Goal: Task Accomplishment & Management: Manage account settings

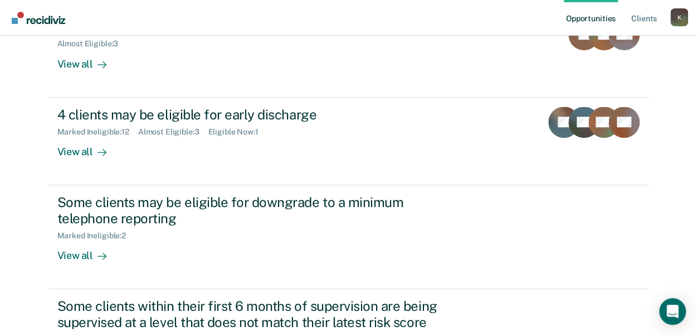
scroll to position [157, 0]
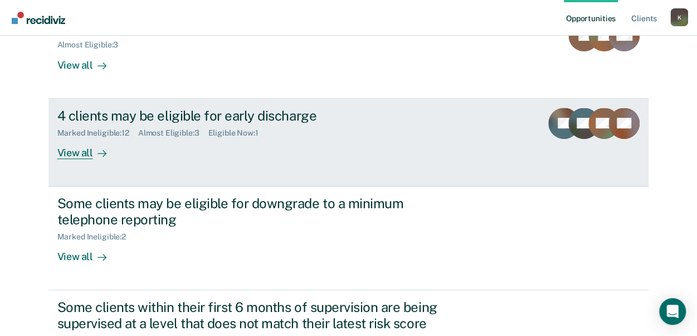
click at [70, 158] on link "4 clients may be eligible for early discharge Marked Ineligible : 12 Almost Eli…" at bounding box center [348, 143] width 601 height 88
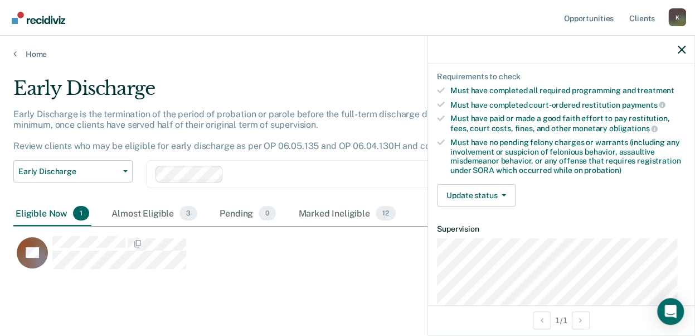
scroll to position [200, 0]
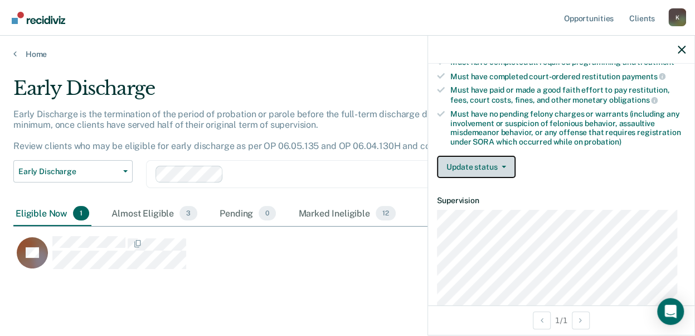
click at [467, 156] on button "Update status" at bounding box center [476, 167] width 79 height 22
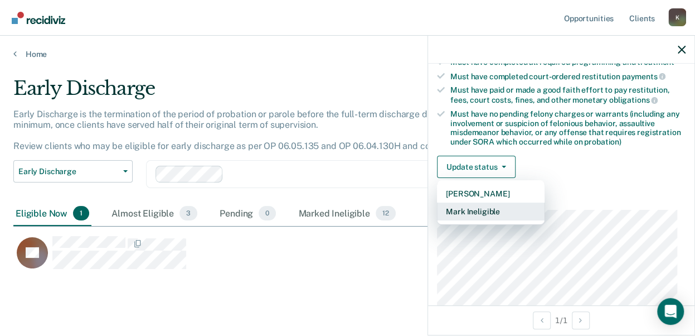
click at [459, 207] on button "Mark Ineligible" at bounding box center [491, 211] width 108 height 18
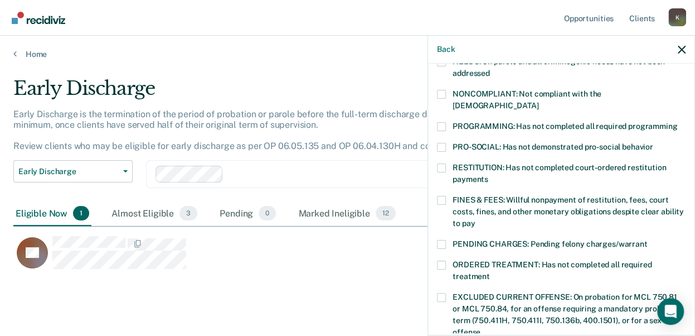
click at [445, 122] on span at bounding box center [441, 126] width 9 height 9
click at [677, 122] on input "PROGRAMMING: Has not completed all required programming" at bounding box center [677, 122] width 0 height 0
click at [441, 196] on span at bounding box center [441, 200] width 9 height 9
click at [475, 219] on input "FINES & FEES: Willful nonpayment of restitution, fees, court costs, fines, and …" at bounding box center [475, 219] width 0 height 0
click at [445, 260] on label "ORDERED TREATMENT: Has not completed all required treatment" at bounding box center [561, 271] width 249 height 23
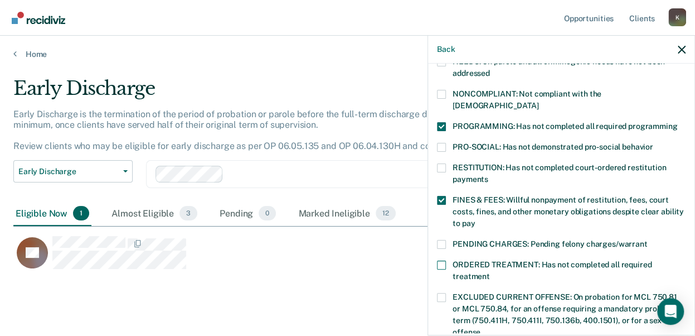
click at [490, 272] on input "ORDERED TREATMENT: Has not completed all required treatment" at bounding box center [490, 272] width 0 height 0
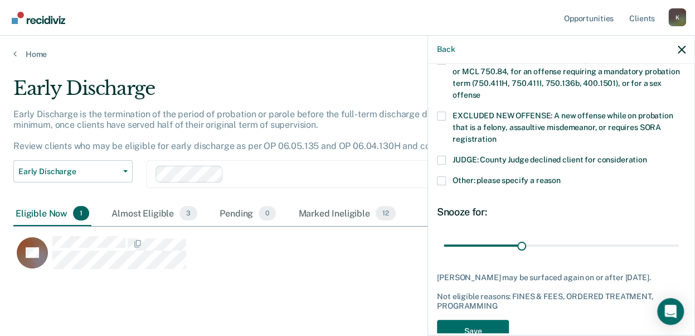
scroll to position [462, 0]
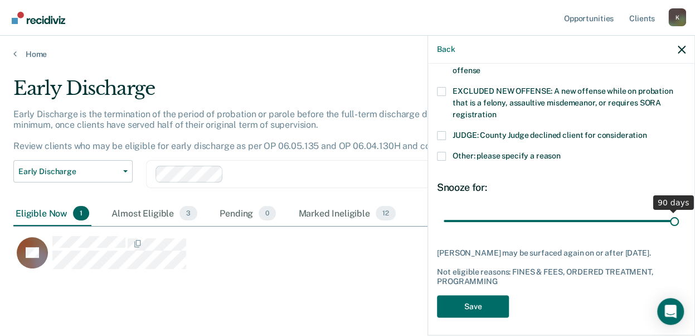
drag, startPoint x: 516, startPoint y: 208, endPoint x: 709, endPoint y: 179, distance: 195.1
type input "90"
click at [679, 211] on input "range" at bounding box center [561, 221] width 235 height 20
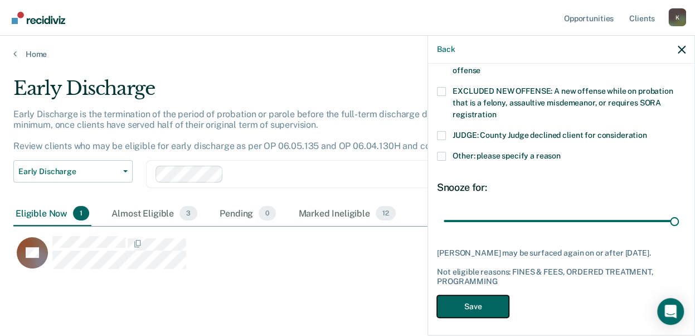
click at [459, 302] on button "Save" at bounding box center [473, 306] width 72 height 23
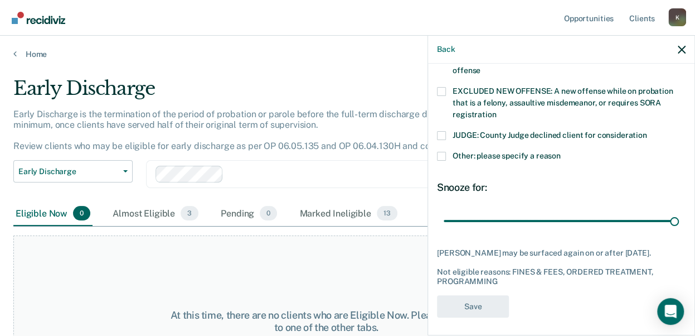
scroll to position [418, 0]
